Goal: Task Accomplishment & Management: Complete application form

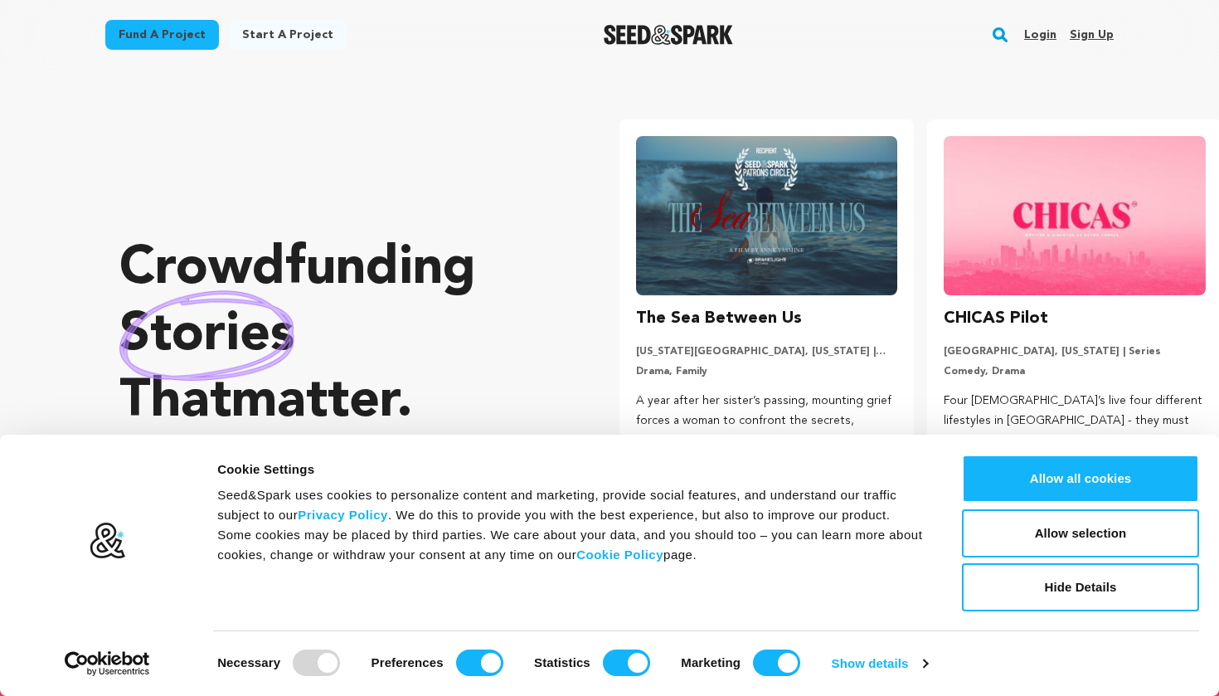
click at [1037, 30] on link "Login" at bounding box center [1040, 35] width 32 height 27
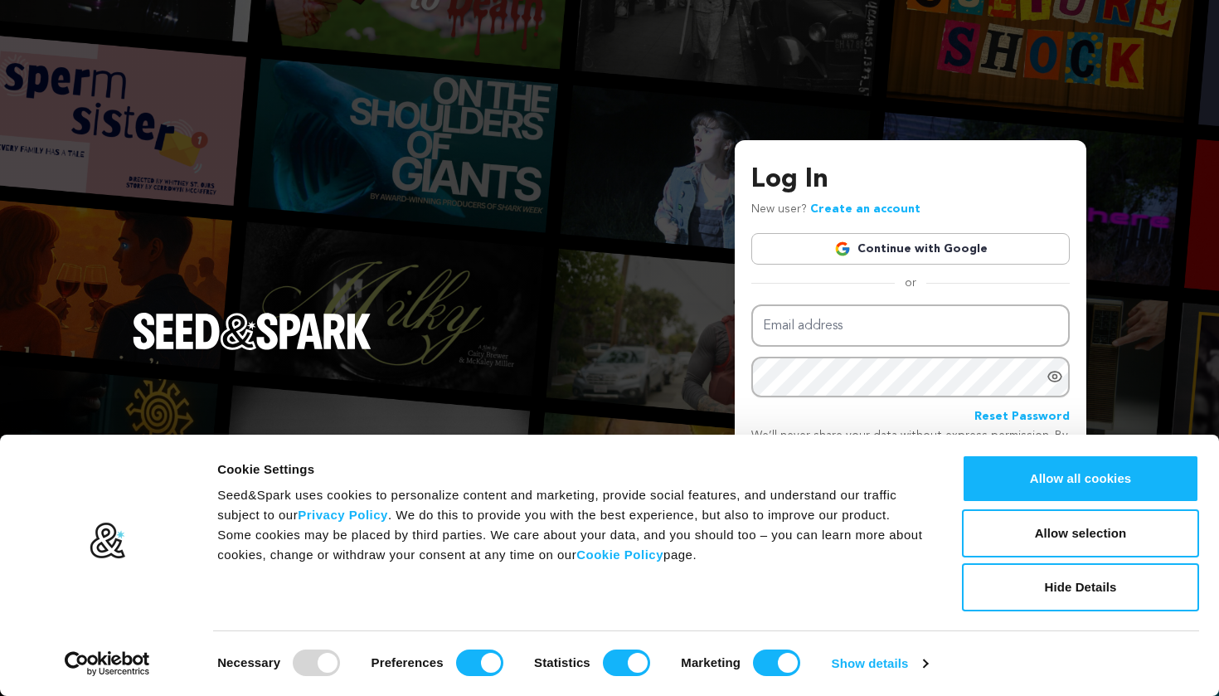
click at [881, 249] on link "Continue with Google" at bounding box center [910, 249] width 318 height 32
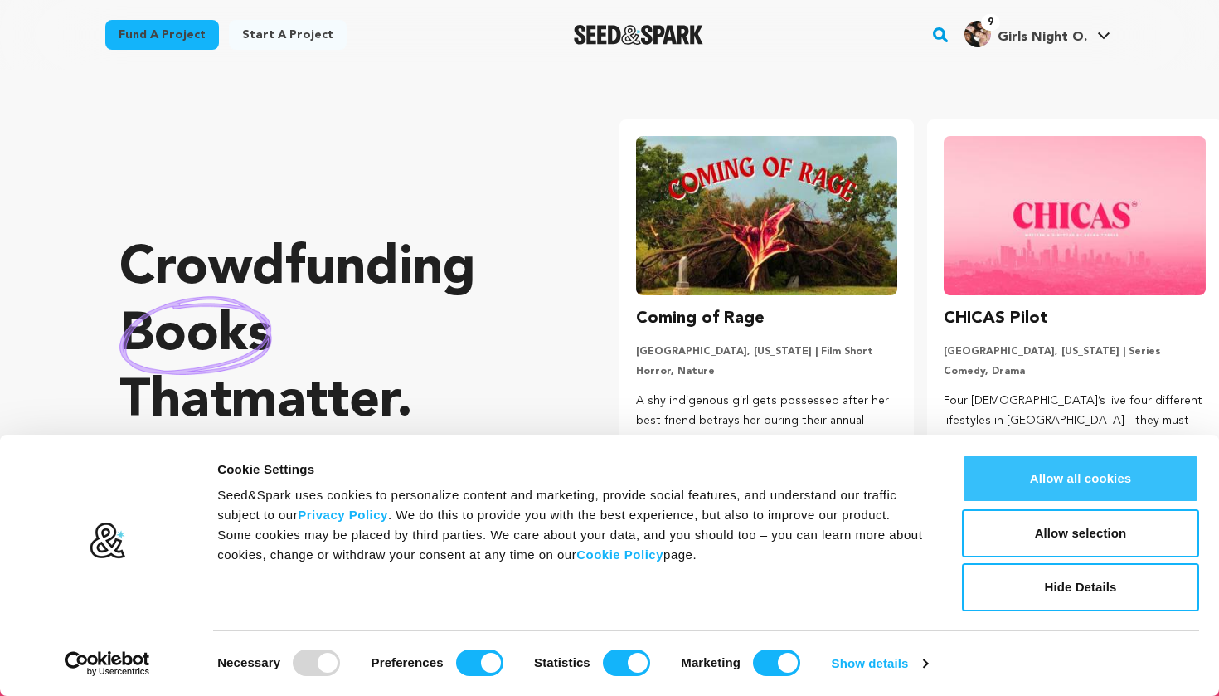
click at [1027, 464] on button "Allow all cookies" at bounding box center [1080, 478] width 237 height 48
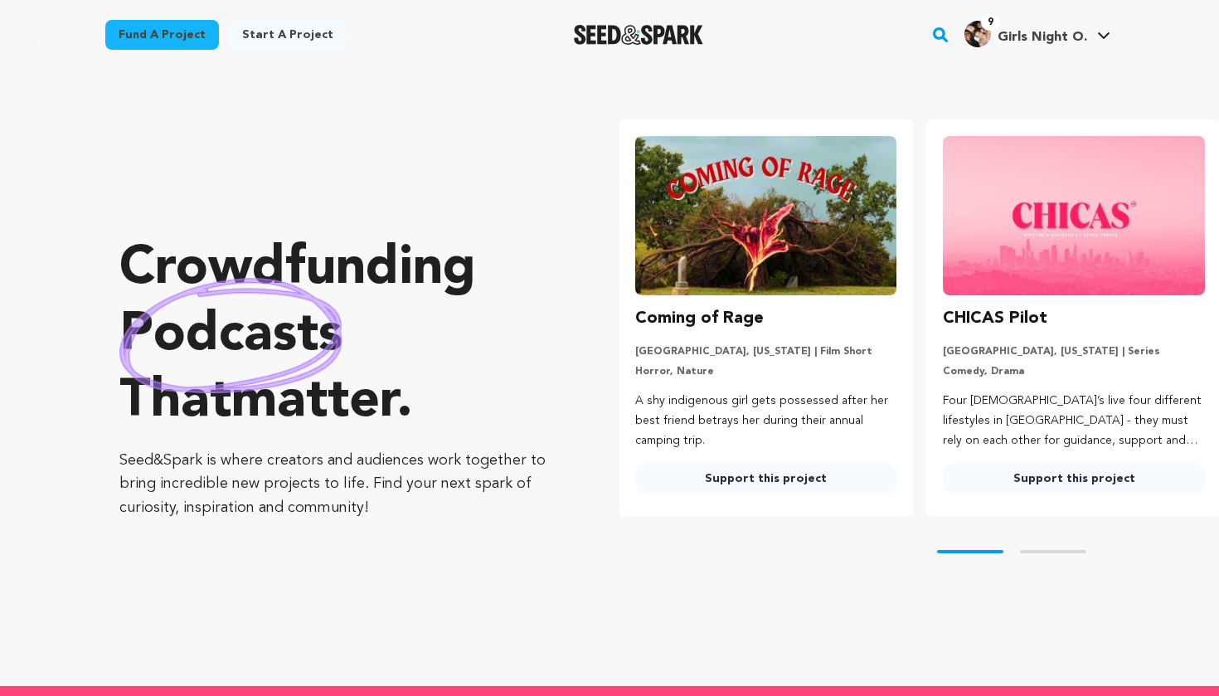
click at [260, 51] on div "Start a project" at bounding box center [288, 38] width 118 height 36
click at [254, 29] on link "Start a project" at bounding box center [288, 35] width 118 height 30
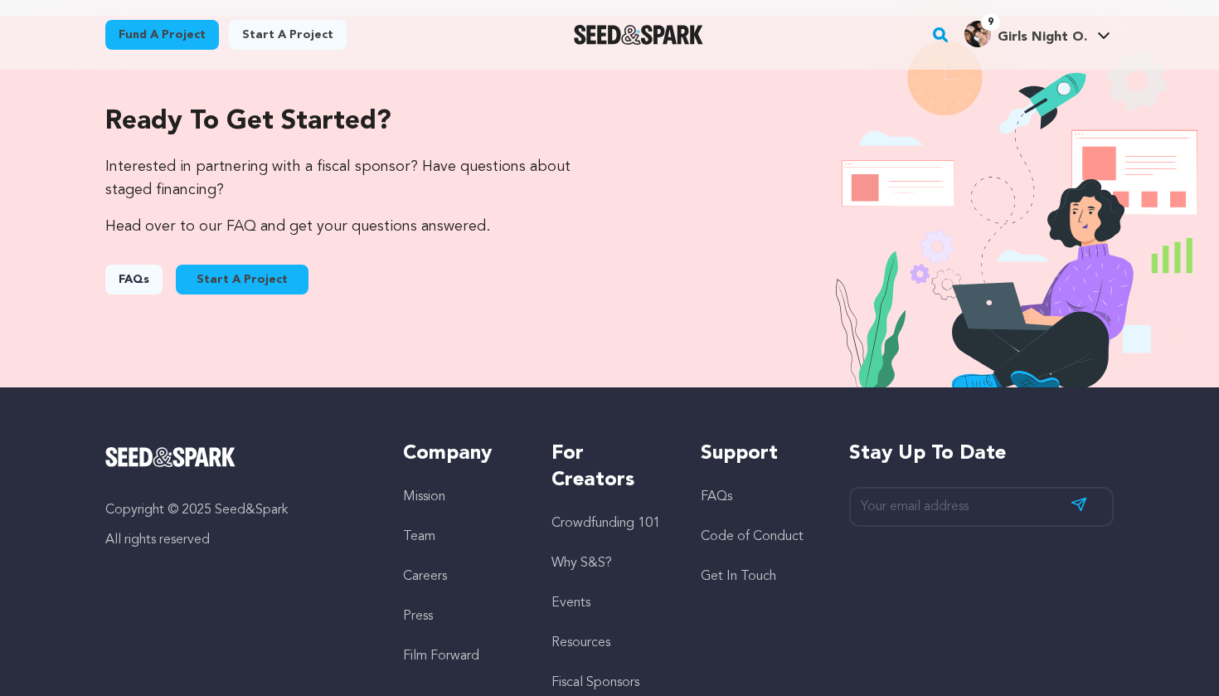
scroll to position [1664, 0]
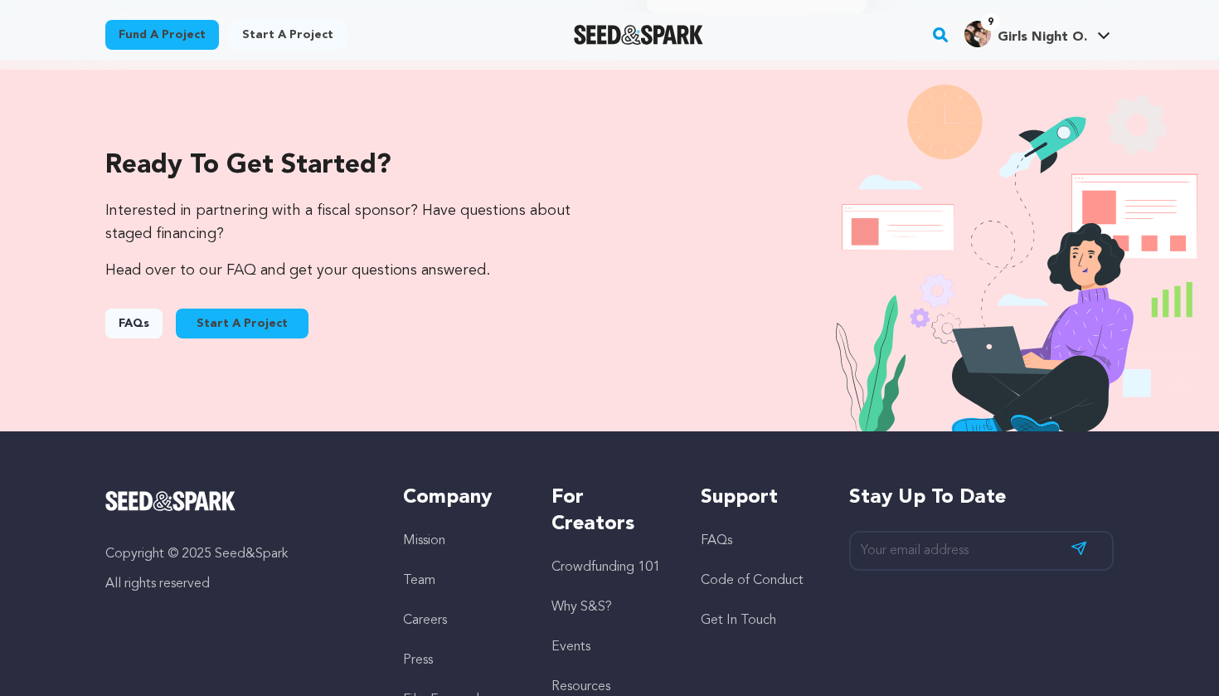
click at [250, 308] on button "Start A Project" at bounding box center [242, 323] width 133 height 30
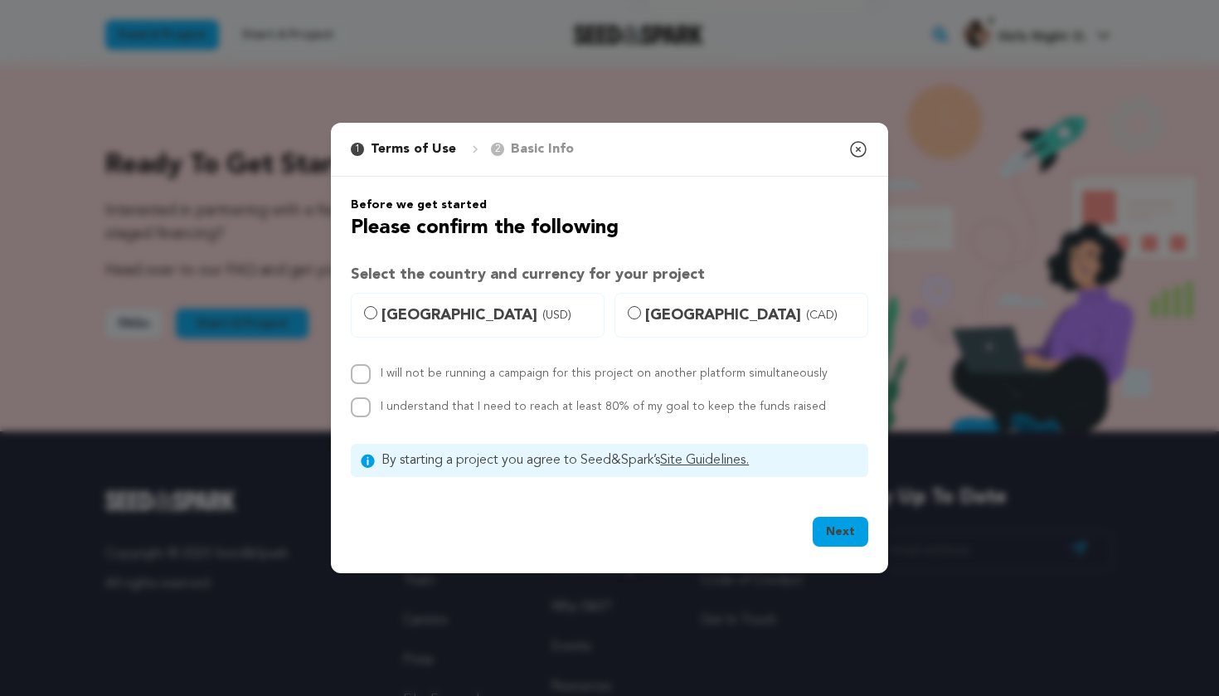
click at [366, 316] on input "United States (USD)" at bounding box center [370, 312] width 13 height 13
radio input "true"
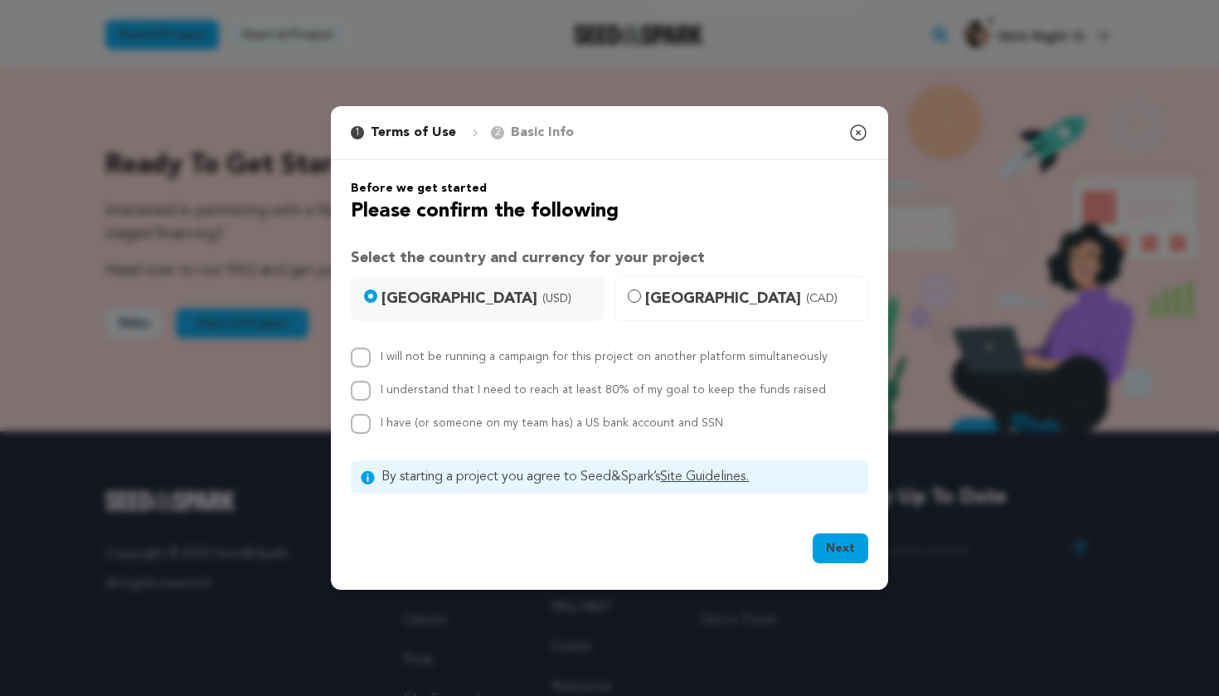
click at [363, 354] on input "I will not be running a campaign for this project on another platform simultane…" at bounding box center [361, 357] width 20 height 20
checkbox input "true"
click at [362, 388] on input "I understand that I need to reach at least 80% of my goal to keep the funds rai…" at bounding box center [361, 391] width 20 height 20
checkbox input "true"
click at [371, 427] on div "I have (or someone on my team has) a US bank account and SSN" at bounding box center [609, 424] width 517 height 20
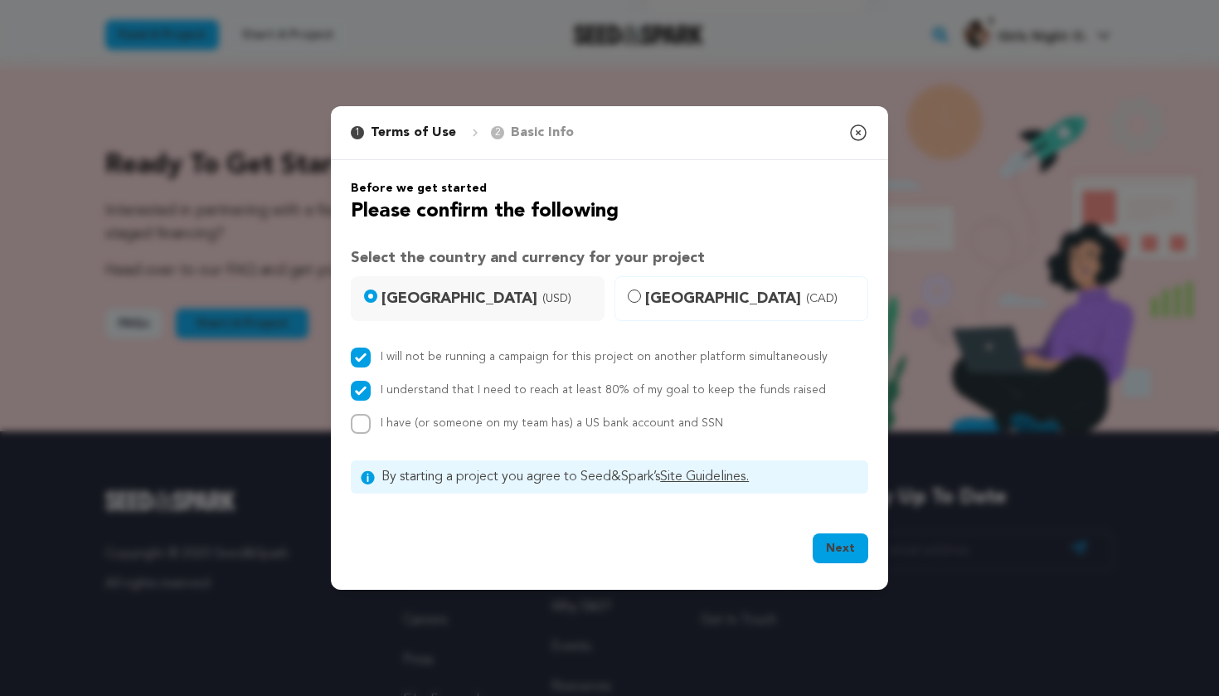
click at [351, 430] on input "I have (or someone on my team has) a US bank account and SSN" at bounding box center [361, 424] width 20 height 20
checkbox input "true"
click at [839, 547] on button "Next" at bounding box center [841, 548] width 56 height 30
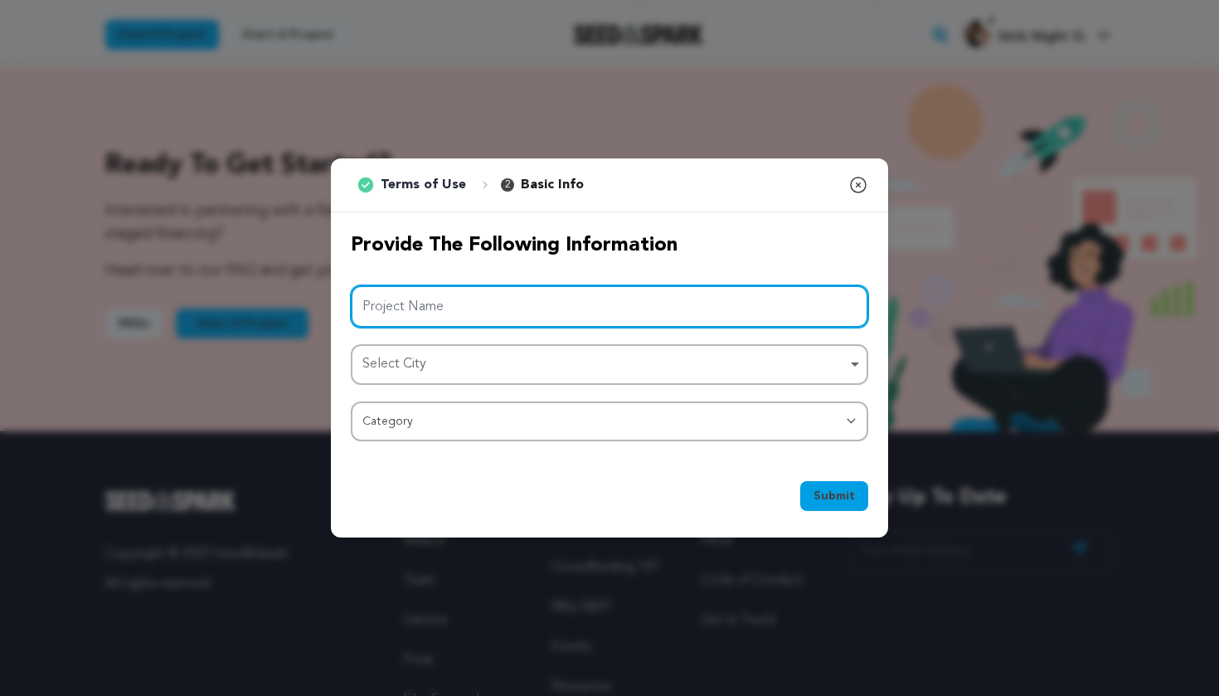
click at [678, 371] on div "Select City Remove item" at bounding box center [604, 364] width 484 height 24
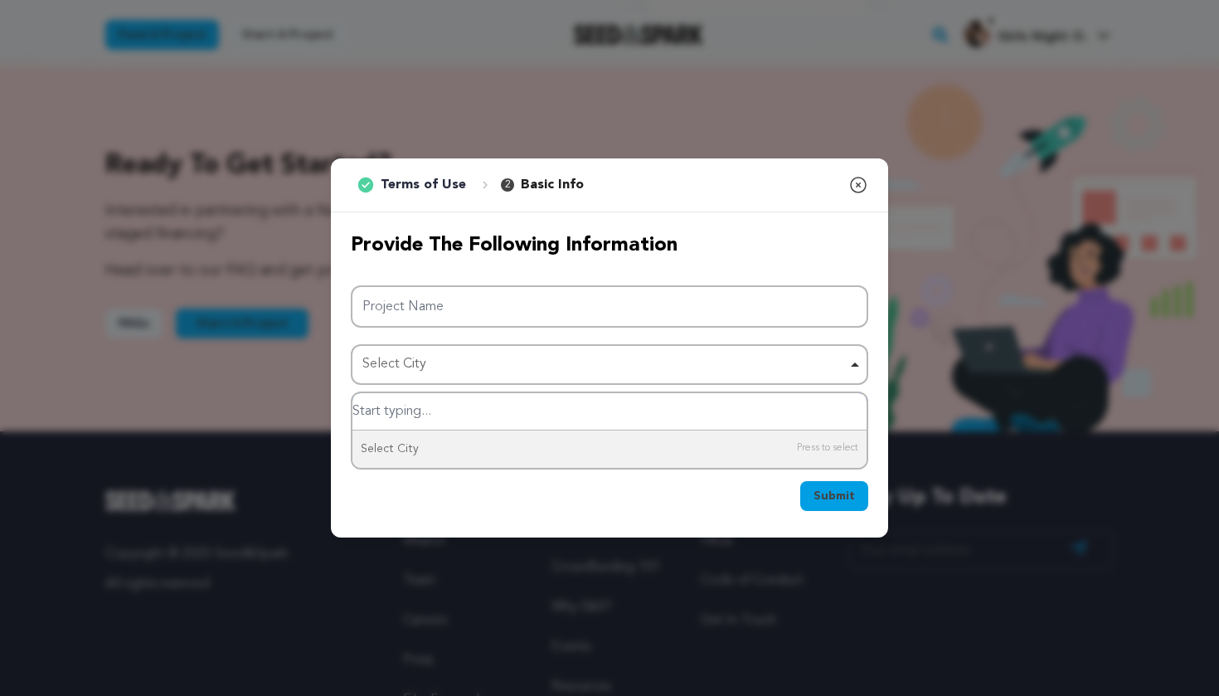
click at [547, 379] on div "Select City Remove item" at bounding box center [609, 364] width 501 height 31
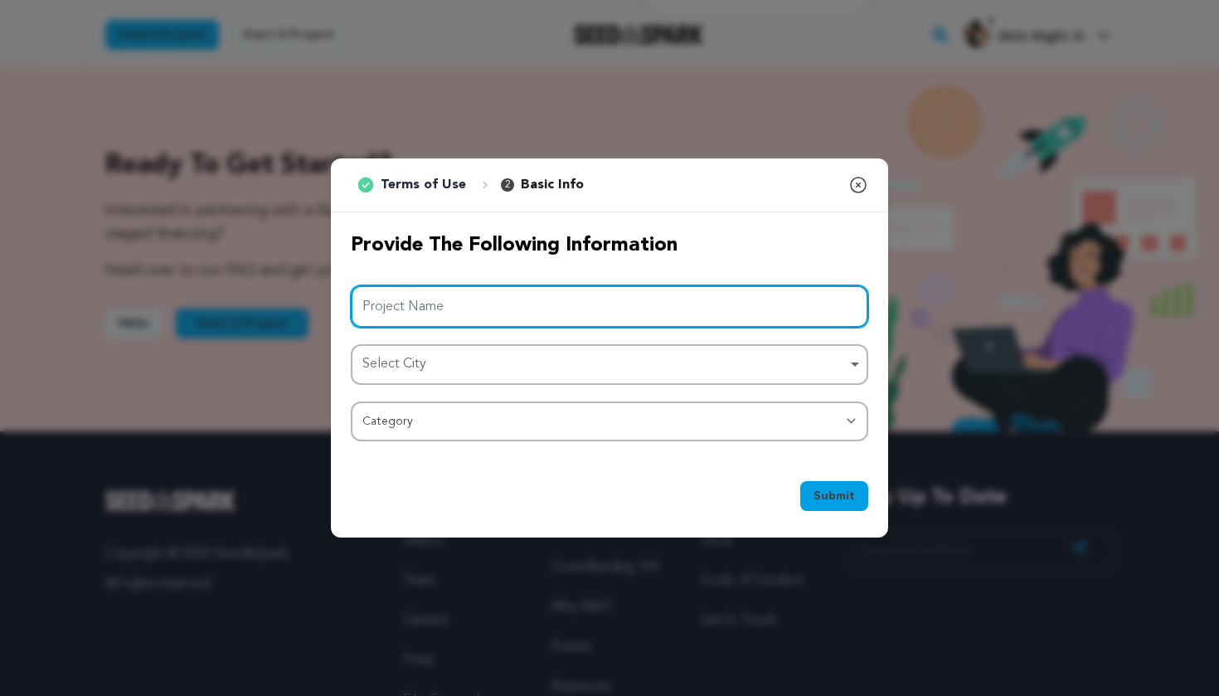
click at [476, 293] on input "Project Name" at bounding box center [609, 306] width 517 height 42
type input "s"
click at [484, 373] on div "Select City Remove item" at bounding box center [604, 364] width 484 height 24
type input "SWK"
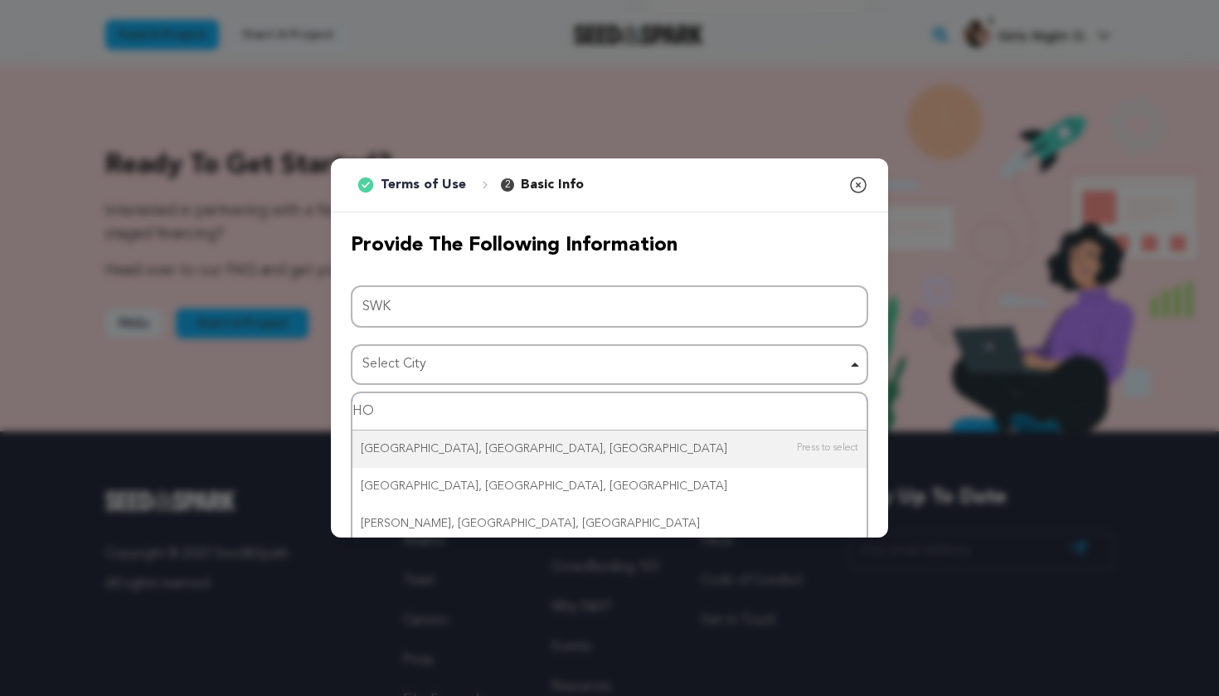
type input "H"
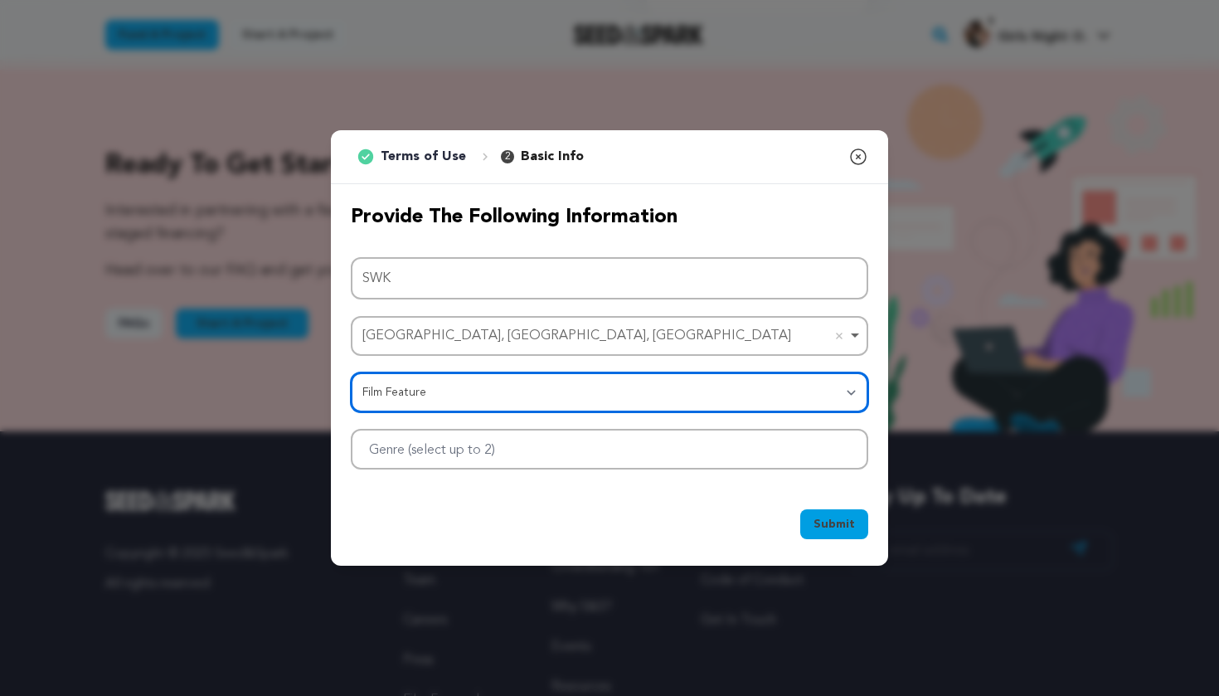
select select "383"
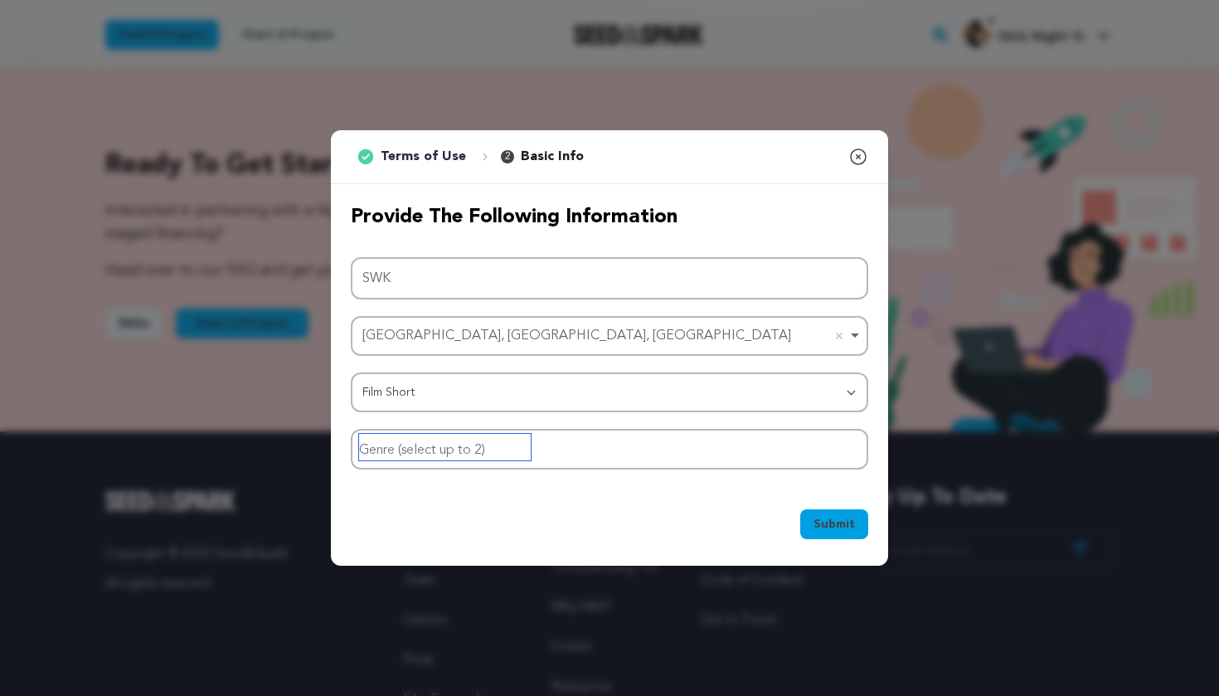
click at [466, 451] on input "Genre (select up to 2)" at bounding box center [445, 447] width 172 height 27
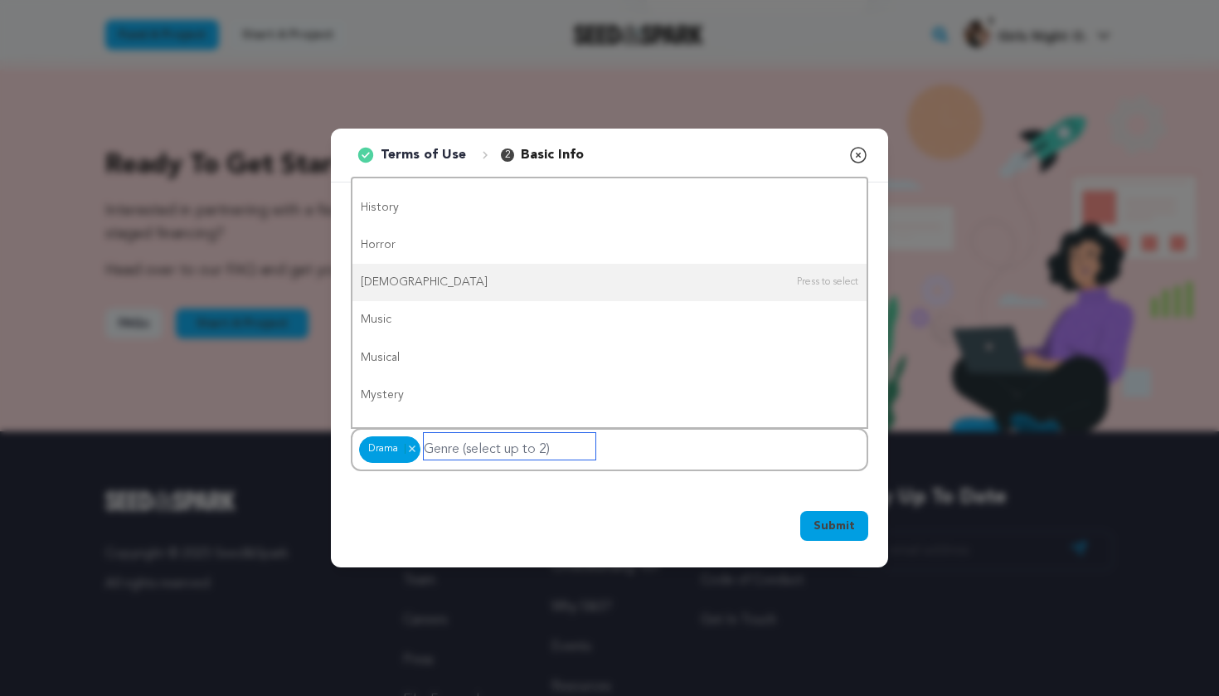
scroll to position [0, 0]
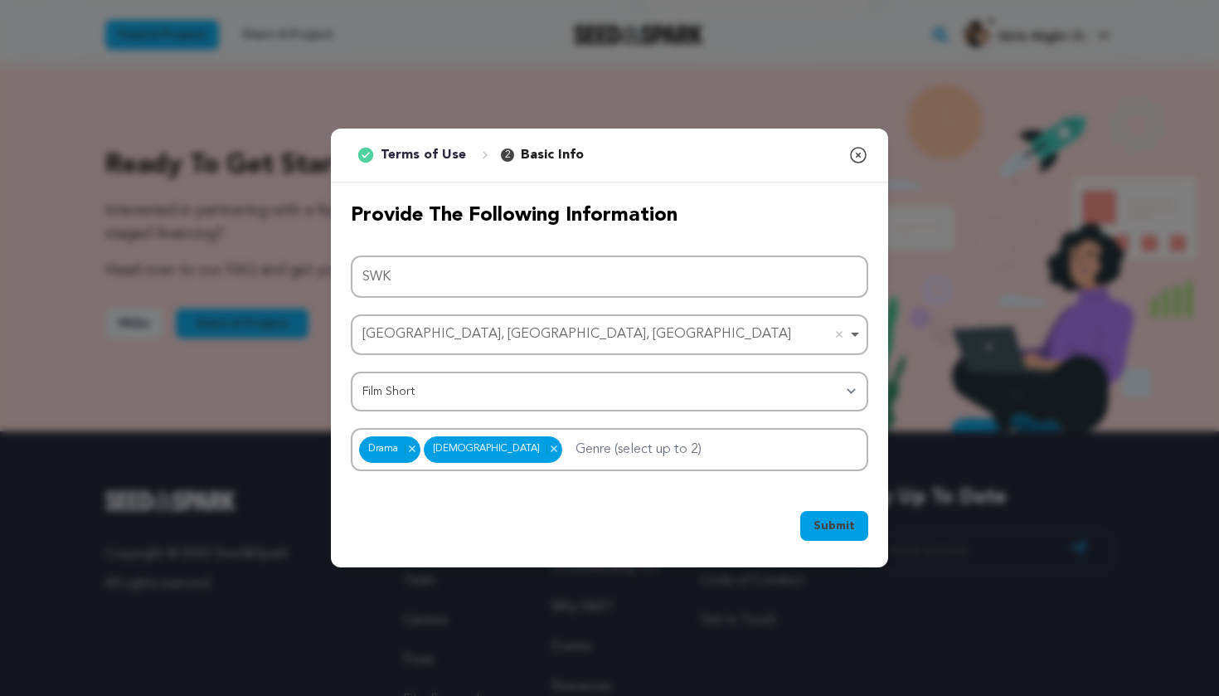
click at [816, 536] on button "Submit" at bounding box center [834, 526] width 68 height 30
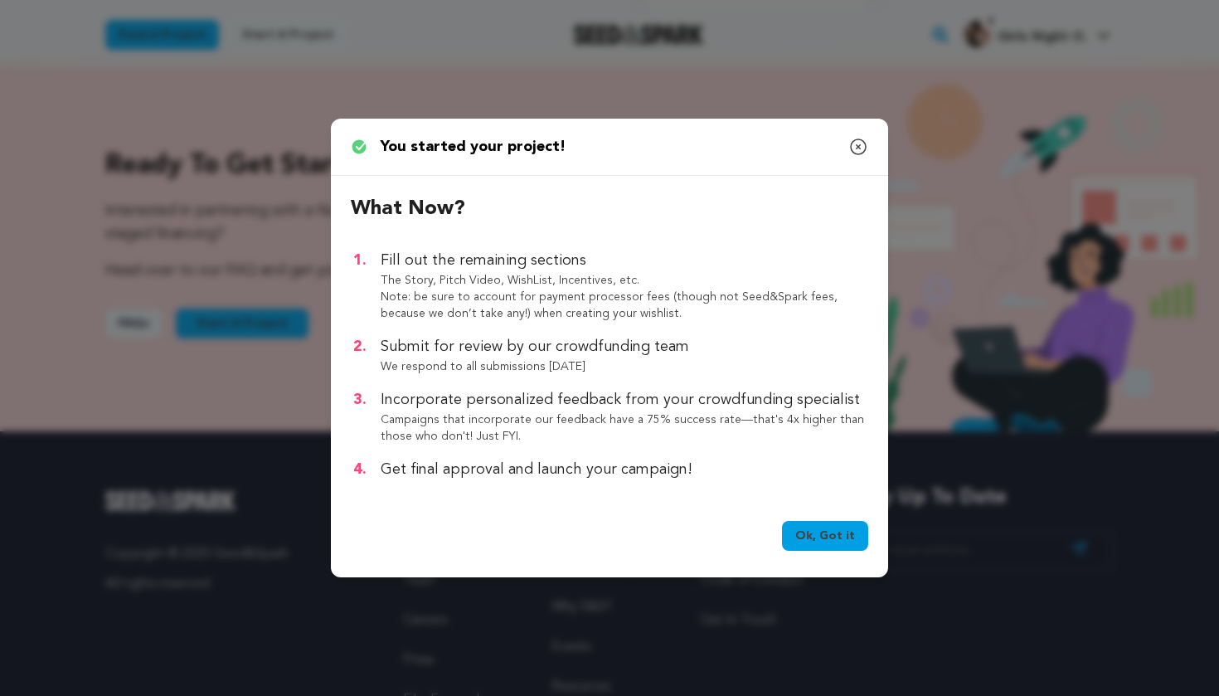
click at [841, 530] on link "Ok, Got it" at bounding box center [825, 536] width 86 height 30
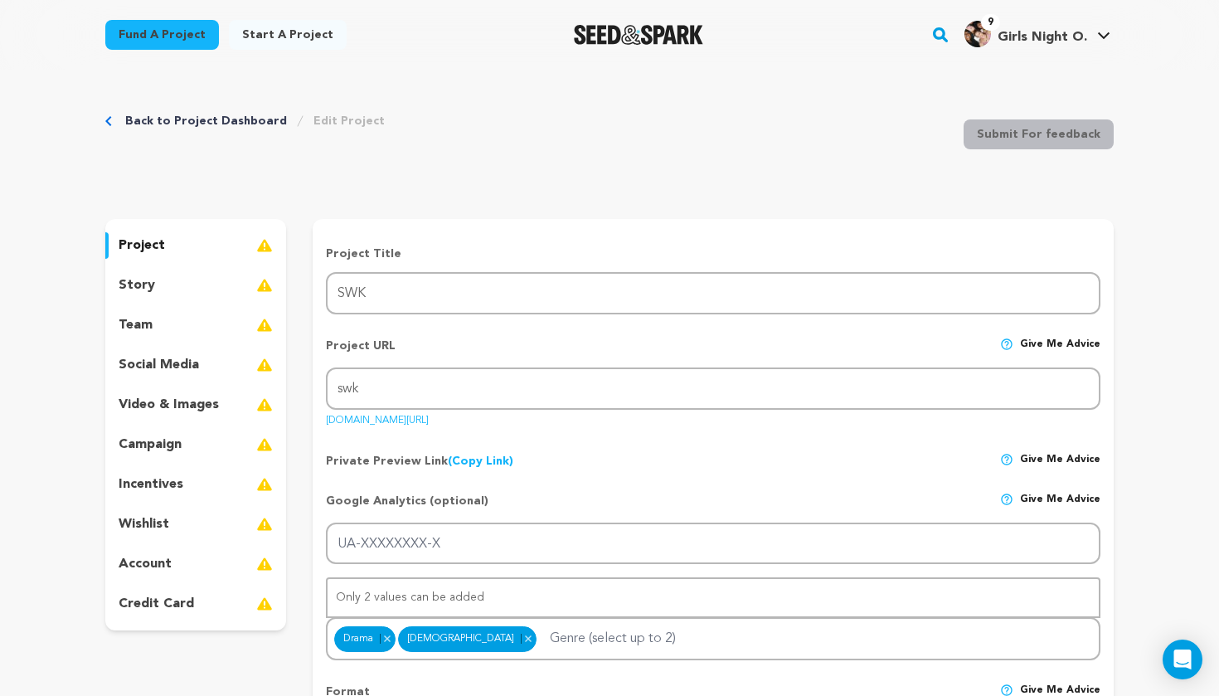
click at [182, 444] on div "campaign" at bounding box center [195, 444] width 181 height 27
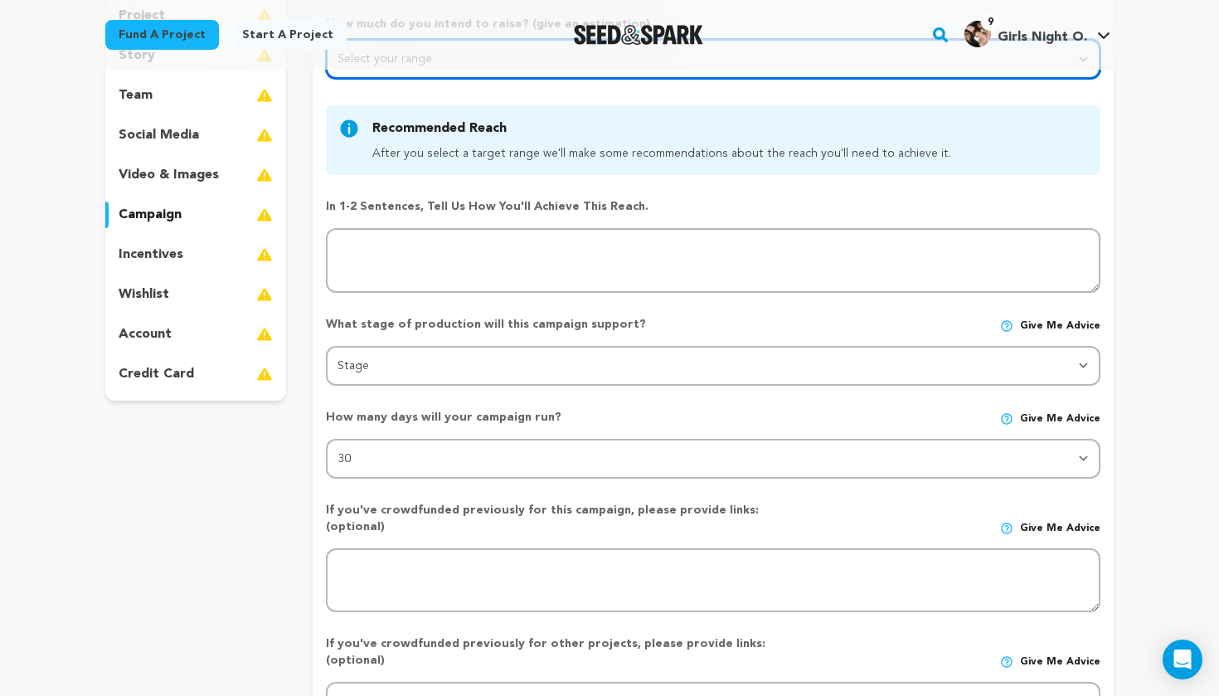
scroll to position [230, 0]
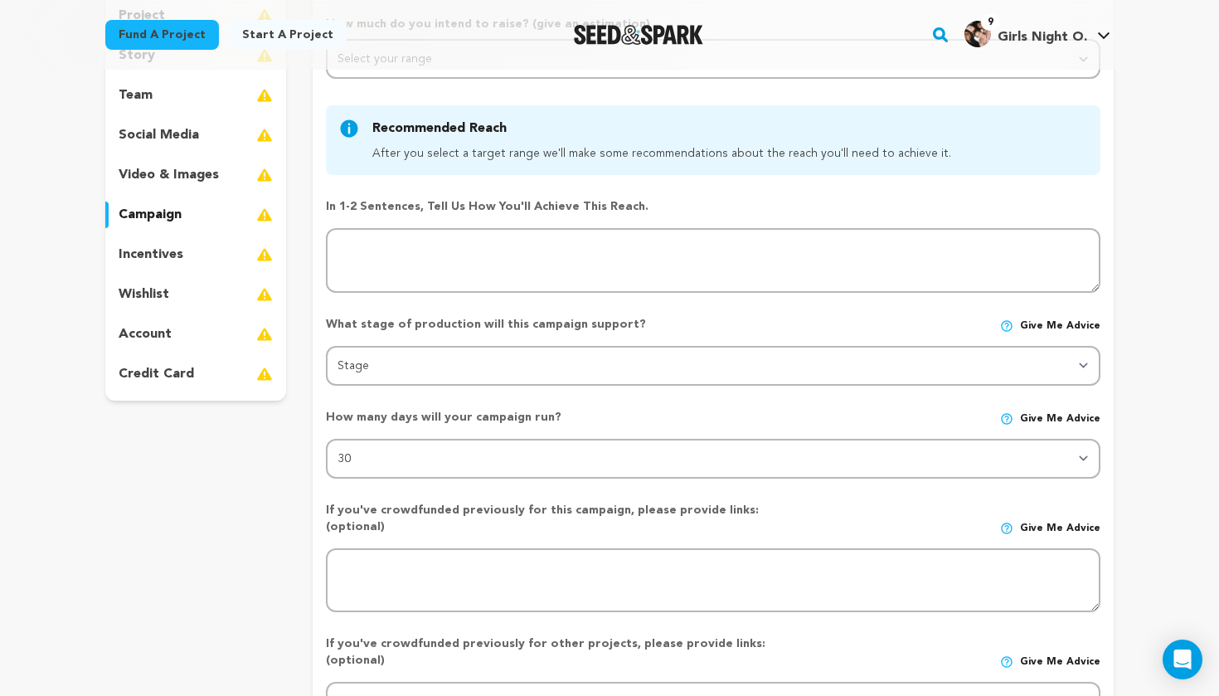
click at [560, 488] on div "If you've crowdfunded previously for this campaign, please provide links: (opti…" at bounding box center [713, 550] width 774 height 124
